Goal: Task Accomplishment & Management: Manage account settings

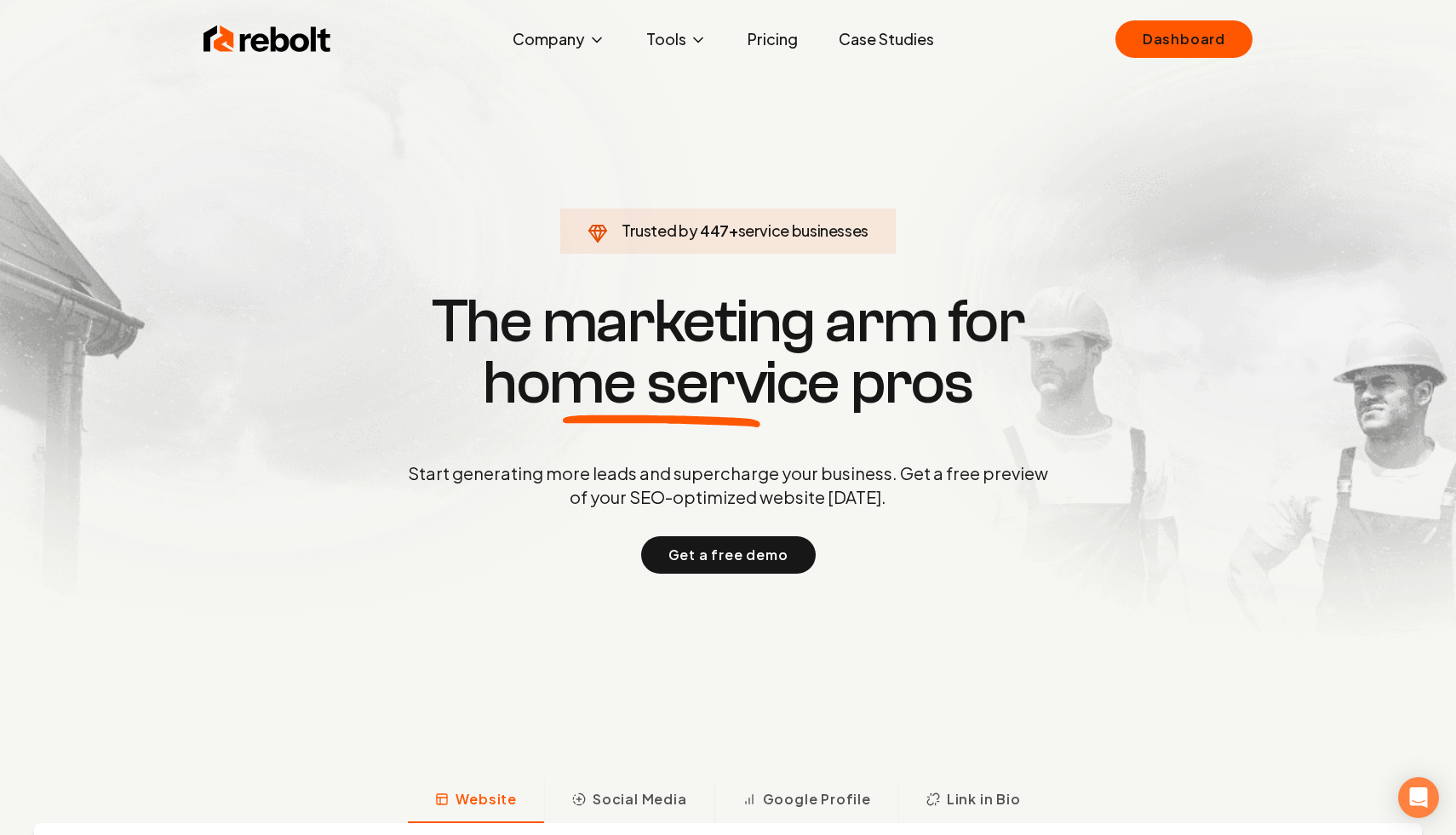
click at [1147, 40] on link "Dashboard" at bounding box center [1184, 39] width 137 height 38
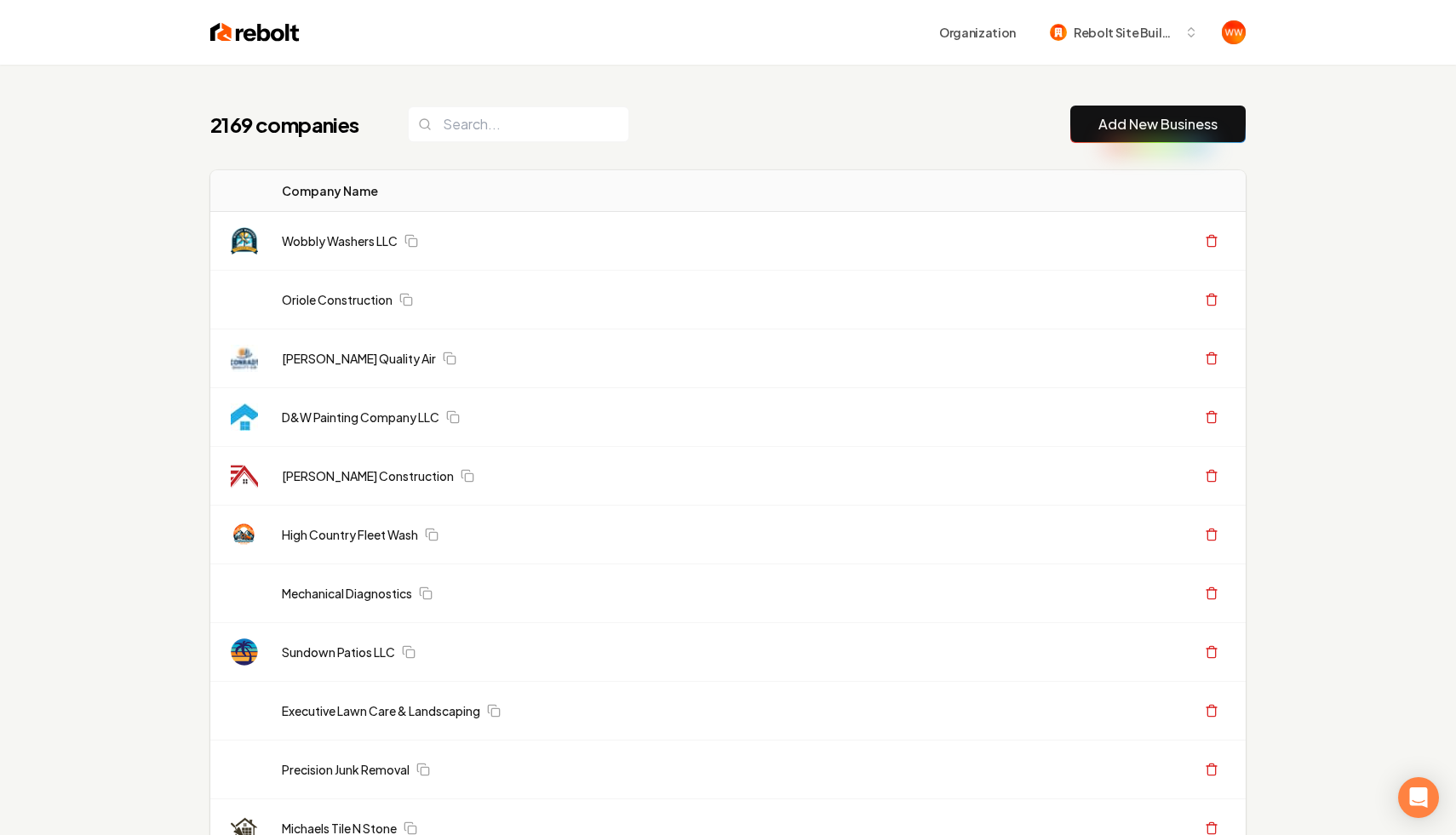
click at [808, 118] on div "2169 companies Add New Business" at bounding box center [727, 124] width 1035 height 38
click at [1102, 49] on div "Organization Rebolt Site Builder" at bounding box center [728, 32] width 1090 height 65
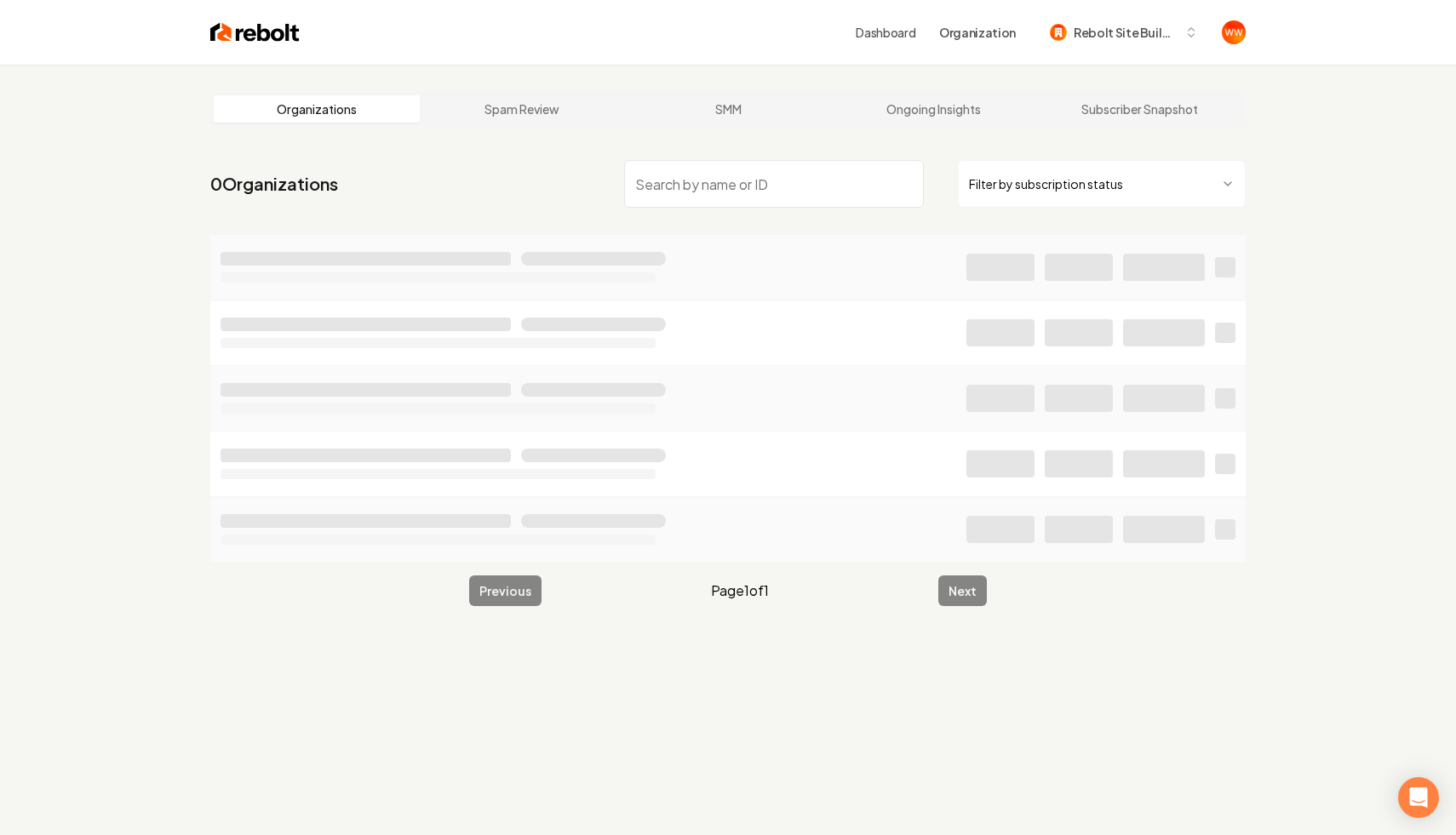
click at [722, 173] on input "search" at bounding box center [774, 183] width 300 height 47
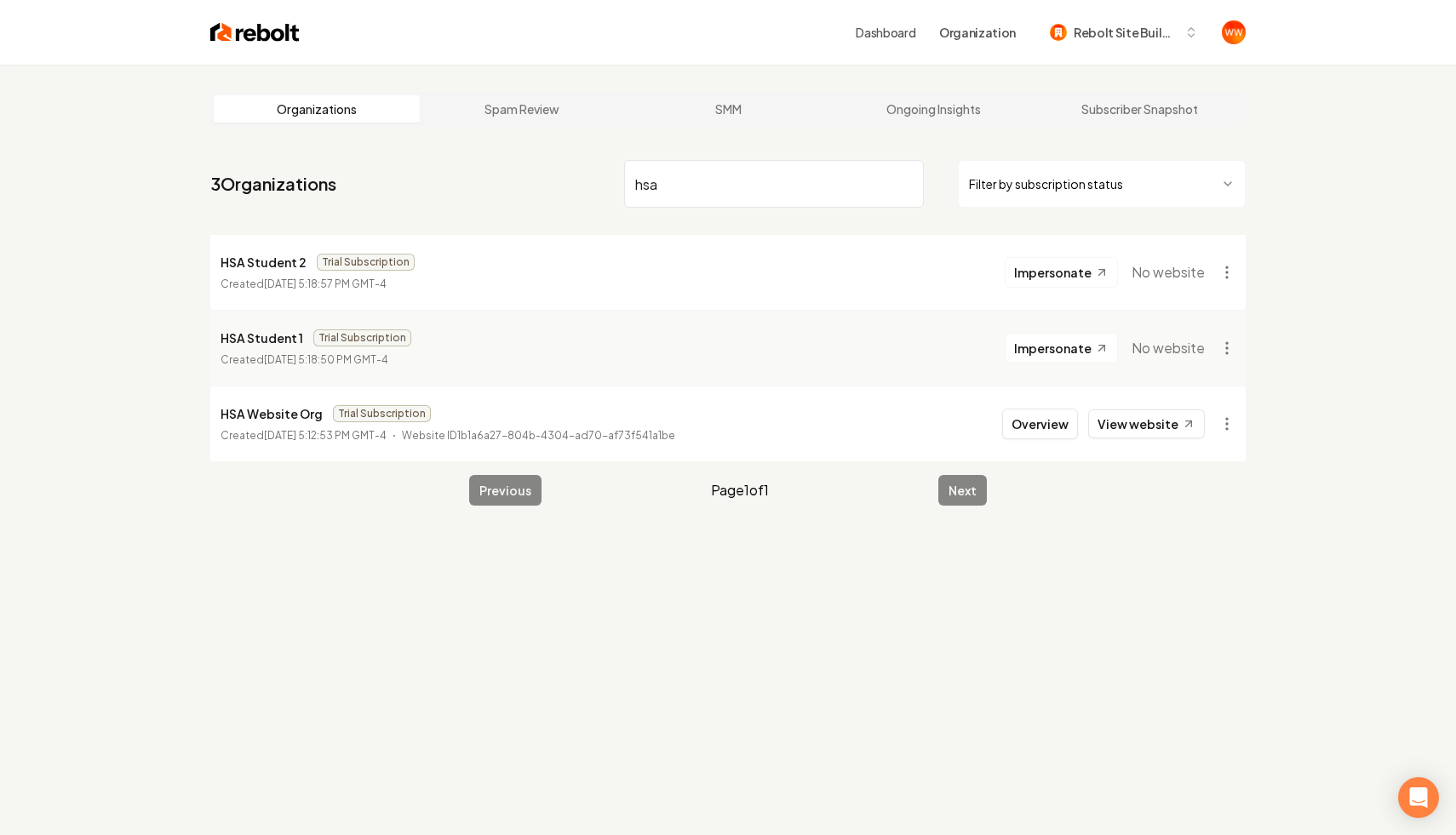
type input "hsa"
drag, startPoint x: 1156, startPoint y: 278, endPoint x: 1178, endPoint y: 333, distance: 59.2
click at [1178, 333] on ul "HSA Student 2 Trial Subscription Created [DATE] 5:18:57 PM GMT-4 Impersonate No…" at bounding box center [727, 348] width 1035 height 226
click at [1315, 333] on div "Organizations Spam Review SMM Ongoing Insights Subscriber Snapshot 3 Organizati…" at bounding box center [728, 482] width 1456 height 835
click at [1266, 403] on main "Organizations Spam Review SMM Ongoing Insights Subscriber Snapshot 3 Organizati…" at bounding box center [728, 299] width 1090 height 468
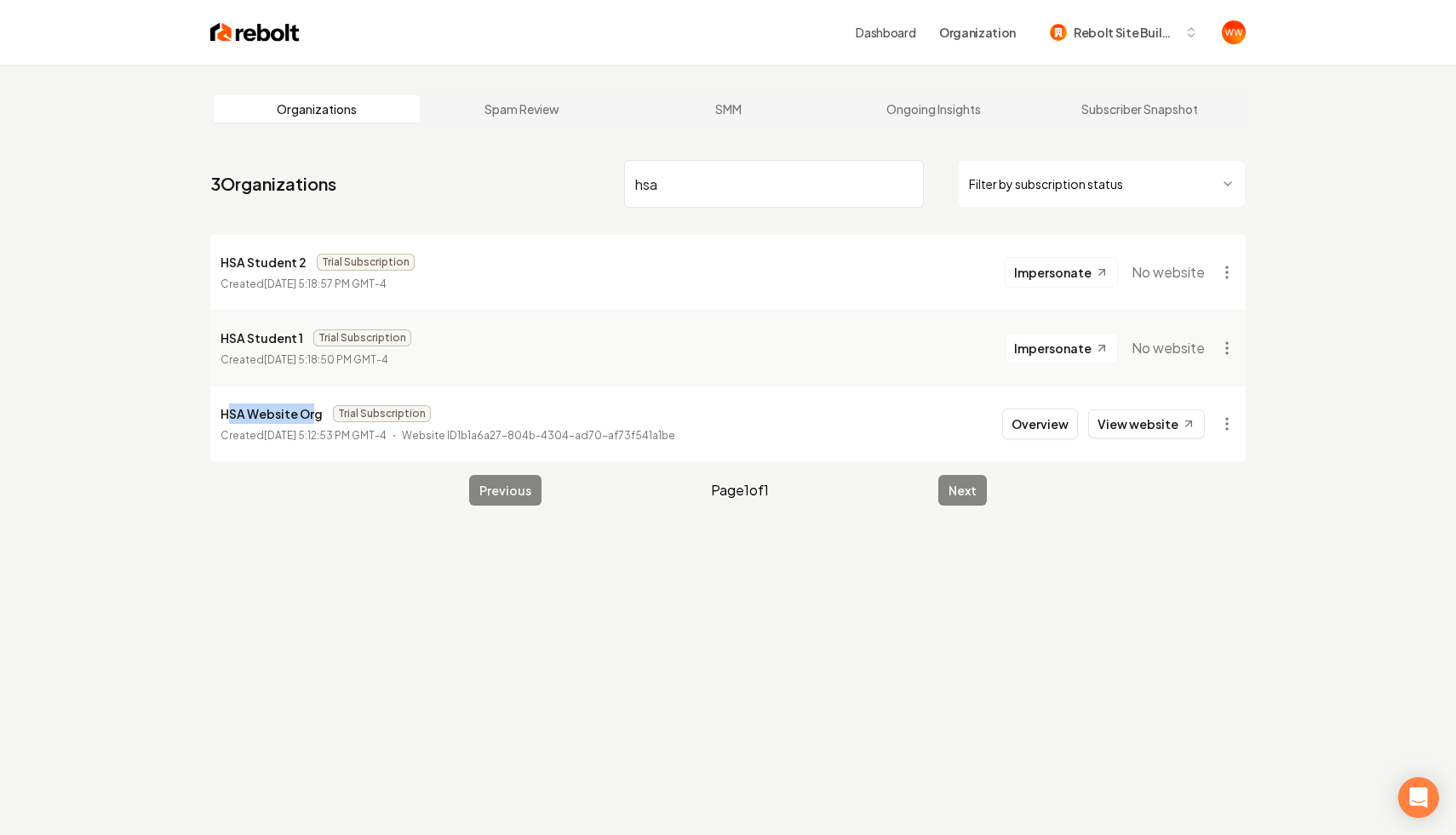
drag, startPoint x: 311, startPoint y: 410, endPoint x: 221, endPoint y: 412, distance: 90.0
click at [221, 412] on p "HSA Website Org" at bounding box center [272, 413] width 103 height 20
click at [1218, 416] on html "Dashboard Organization Rebolt Site Builder Organizations Spam Review SMM Ongoin…" at bounding box center [728, 417] width 1456 height 835
click at [1154, 466] on div "Organization Info" at bounding box center [1186, 462] width 108 height 27
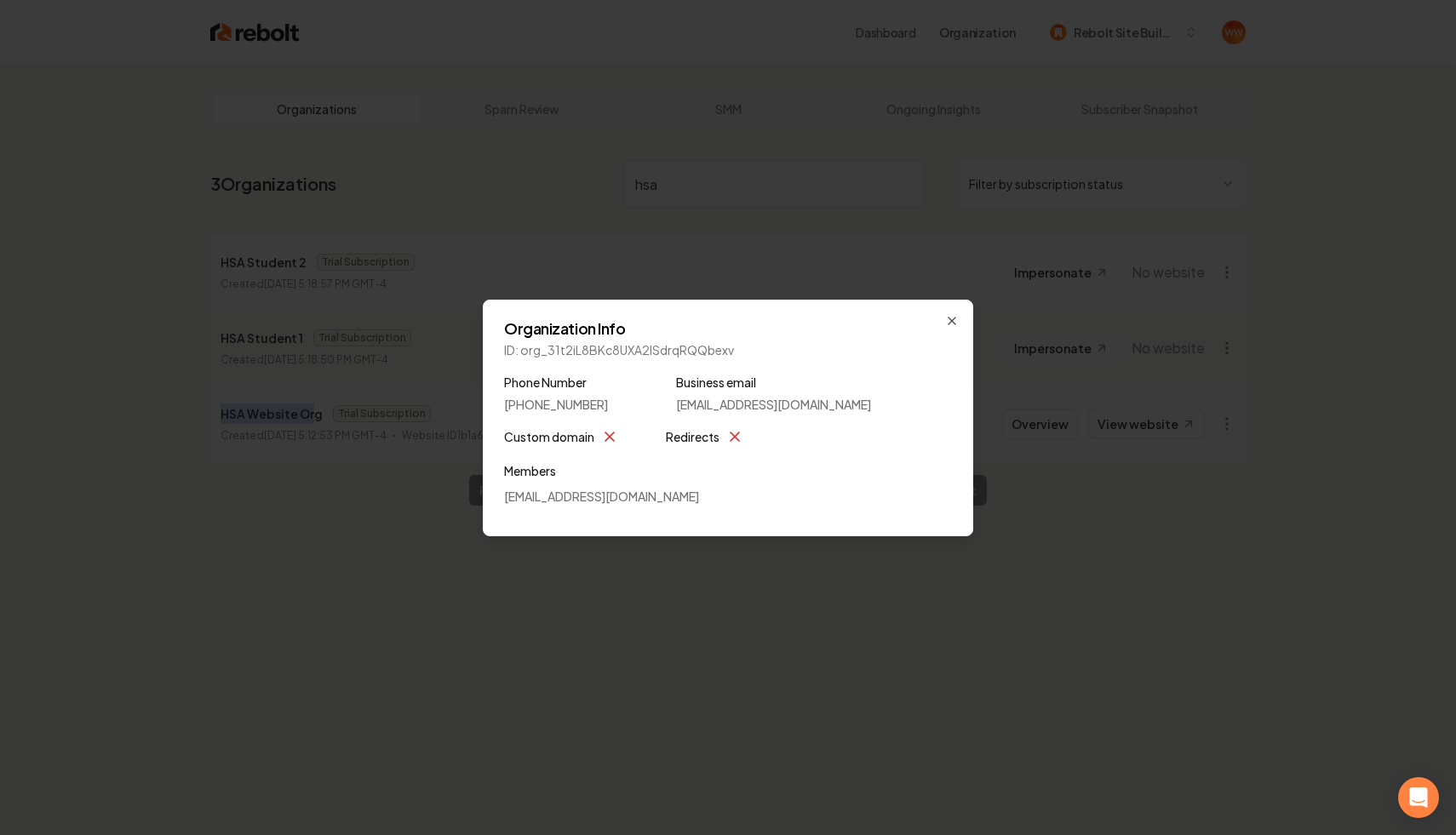
click at [632, 354] on p "ID: org_31t2iL8BKc8UXA2lSdrqRQQbexv" at bounding box center [728, 350] width 448 height 17
copy p "org_31t2iL8BKc8UXA2lSdrqRQQbexv"
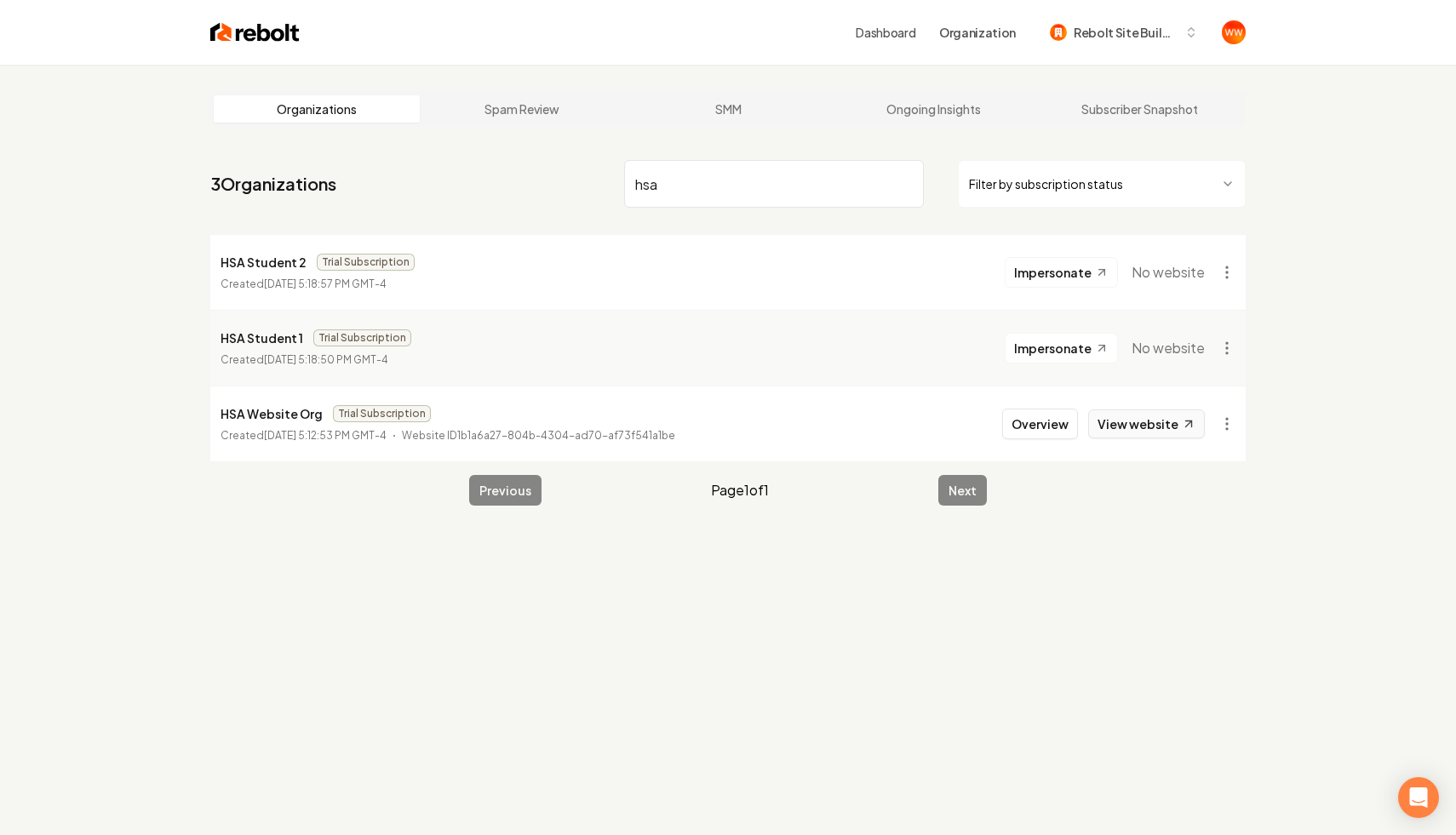
click at [1161, 424] on link "View website" at bounding box center [1146, 424] width 116 height 29
click at [1144, 47] on div "Dashboard Organization Rebolt Site Builder" at bounding box center [728, 32] width 1090 height 65
click at [1157, 27] on span "Rebolt Site Builder" at bounding box center [1125, 33] width 104 height 17
